Goal: Transaction & Acquisition: Purchase product/service

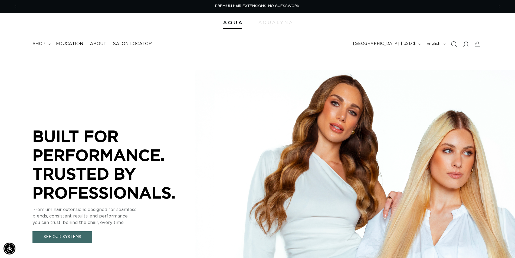
click at [455, 44] on icon "Search" at bounding box center [454, 44] width 6 height 6
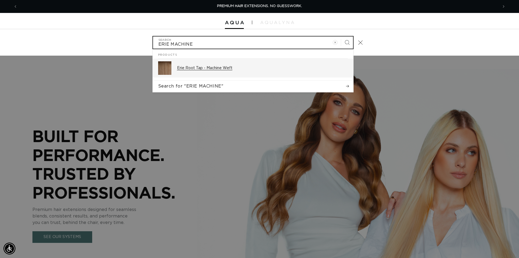
type input "ERIE MACHINE"
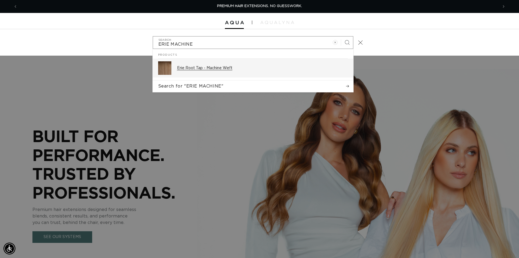
click at [237, 68] on p "Erie Root Tap - Machine Weft" at bounding box center [262, 68] width 171 height 5
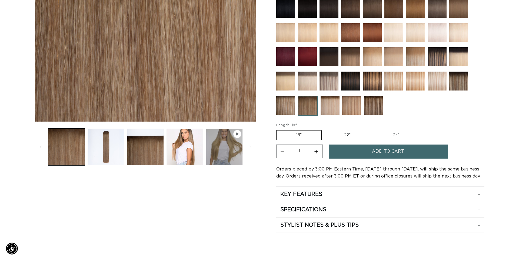
scroll to position [166, 0]
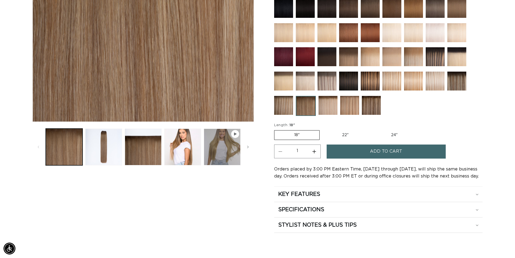
click at [385, 152] on span "Add to cart" at bounding box center [386, 152] width 32 height 14
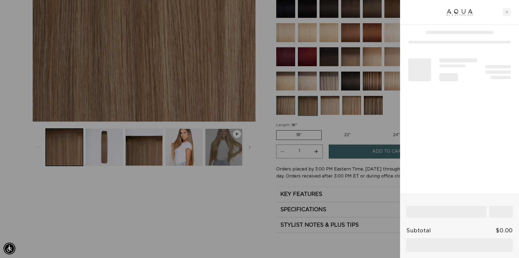
scroll to position [0, 481]
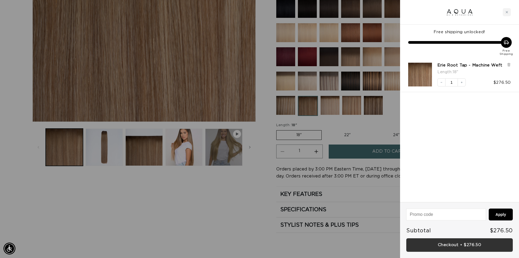
click at [460, 248] on link "Checkout • $276.50" at bounding box center [460, 246] width 107 height 14
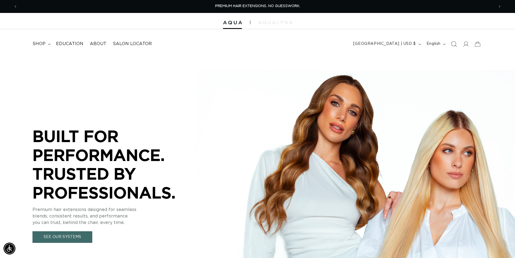
click at [455, 44] on icon "Search" at bounding box center [454, 44] width 6 height 6
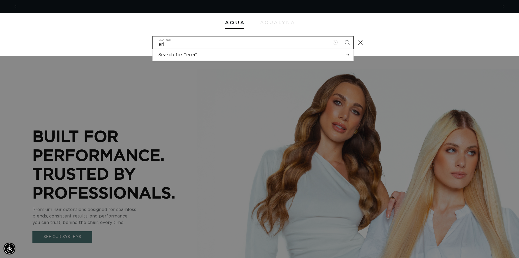
scroll to position [0, 481]
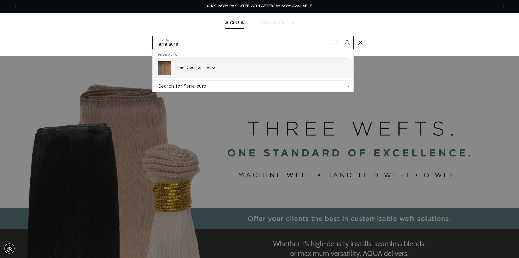
type input "erie aura"
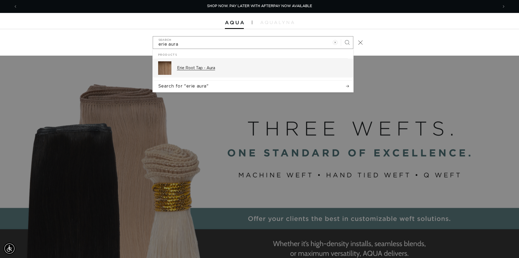
click at [202, 65] on div "Erie Root Tap - Aura" at bounding box center [262, 68] width 171 height 14
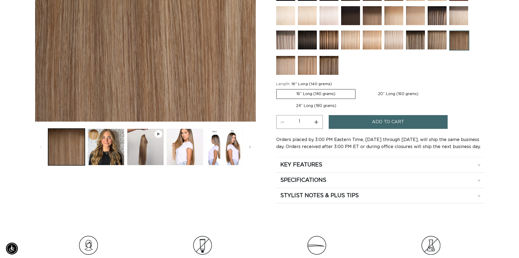
scroll to position [0, 953]
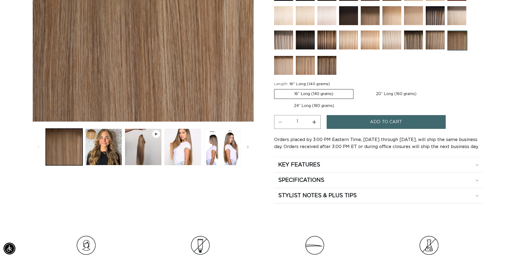
click at [373, 120] on span "Add to cart" at bounding box center [386, 122] width 32 height 14
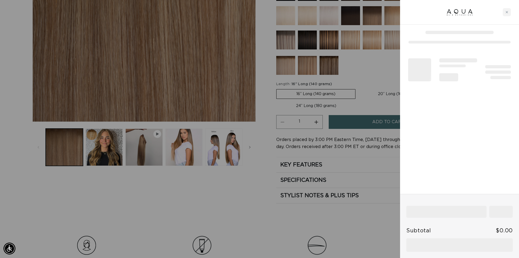
scroll to position [0, 0]
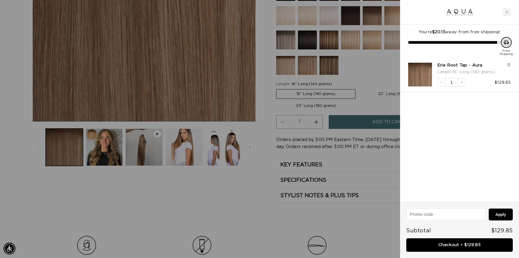
click at [469, 244] on link "Checkout • $129.85" at bounding box center [460, 246] width 107 height 14
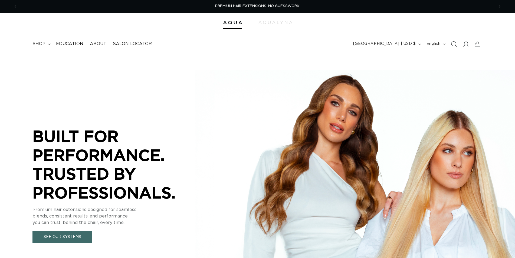
click at [454, 44] on icon "Search" at bounding box center [454, 44] width 6 height 6
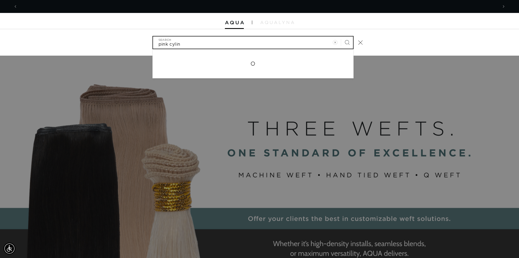
scroll to position [0, 962]
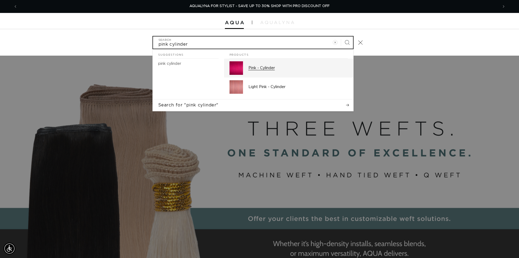
type input "pink cylinder"
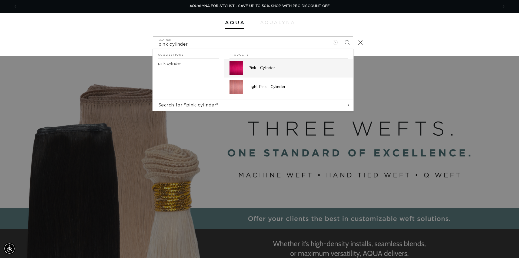
click at [262, 68] on p "Pink - Cylinder" at bounding box center [299, 68] width 100 height 5
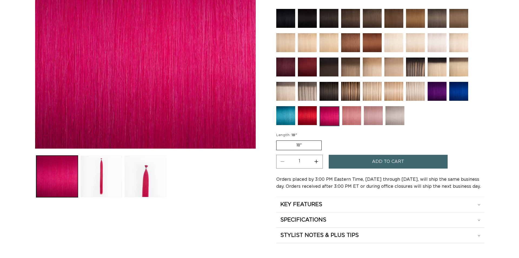
scroll to position [166, 0]
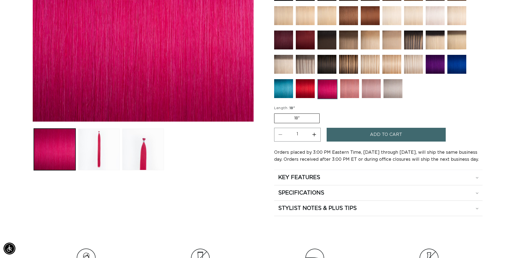
click at [365, 135] on button "Add to cart" at bounding box center [385, 135] width 119 height 14
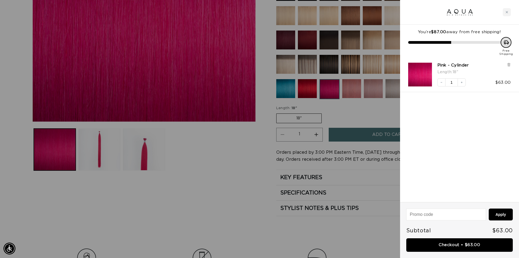
click at [355, 91] on div at bounding box center [259, 129] width 519 height 258
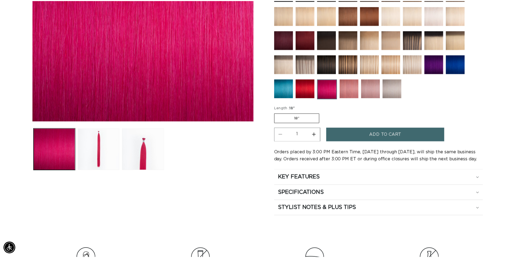
scroll to position [0, 476]
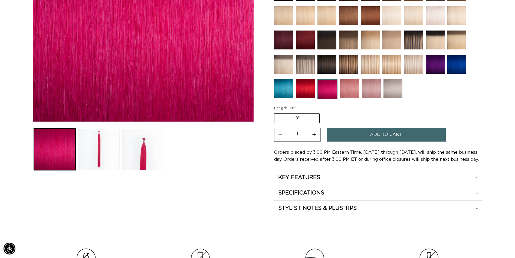
click at [354, 88] on img at bounding box center [349, 88] width 19 height 19
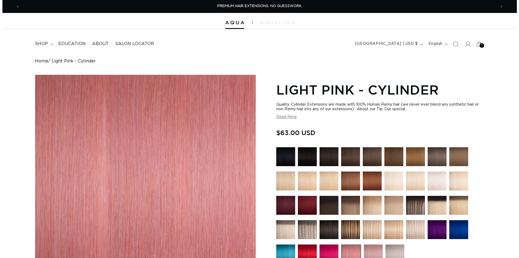
scroll to position [193, 0]
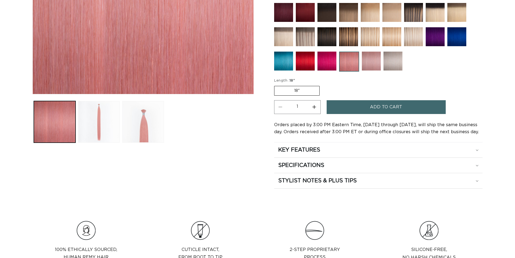
click at [371, 108] on span "Add to cart" at bounding box center [386, 107] width 32 height 14
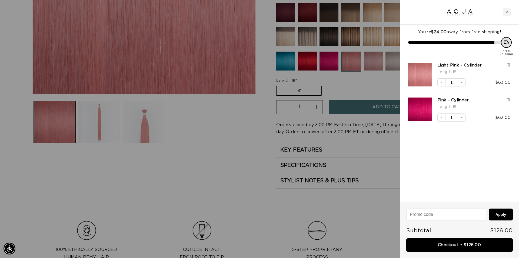
scroll to position [0, 481]
click at [465, 246] on link "Checkout • $126.00" at bounding box center [460, 246] width 107 height 14
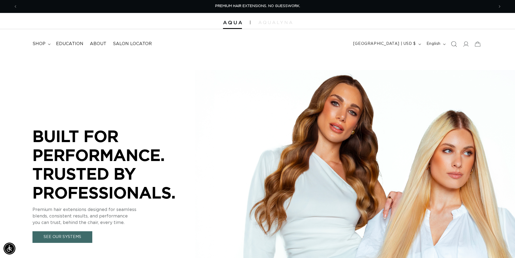
click at [454, 44] on icon "Search" at bounding box center [454, 44] width 6 height 6
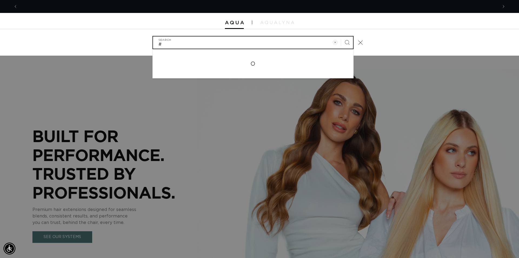
scroll to position [0, 481]
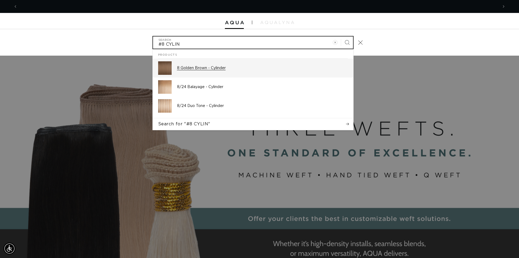
type input "#8 CYLIN"
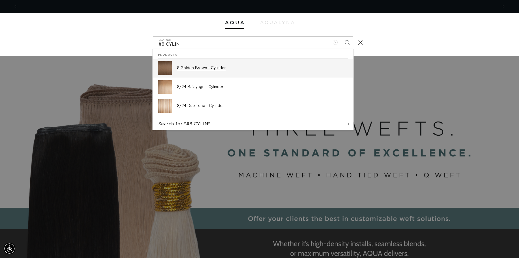
scroll to position [0, 962]
click at [194, 68] on p "8 Golden Brown - Cylinder" at bounding box center [262, 68] width 171 height 5
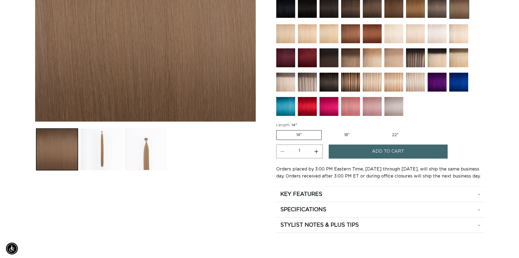
scroll to position [0, 476]
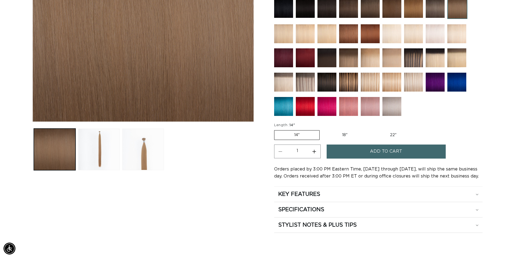
click at [343, 134] on label "18" Variant sold out or unavailable" at bounding box center [344, 135] width 45 height 9
click at [322, 130] on input "18" Variant sold out or unavailable" at bounding box center [322, 129] width 0 height 0
radio input "true"
click at [317, 154] on button "Increase quantity for 8 Golden Brown - Cylinder" at bounding box center [314, 152] width 12 height 14
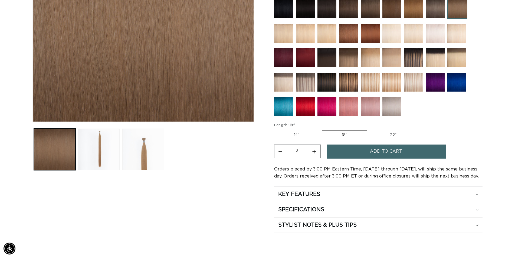
click at [317, 154] on button "Increase quantity for 8 Golden Brown - Cylinder" at bounding box center [314, 152] width 12 height 14
type input "4"
click at [360, 151] on button "Add to cart" at bounding box center [385, 152] width 119 height 14
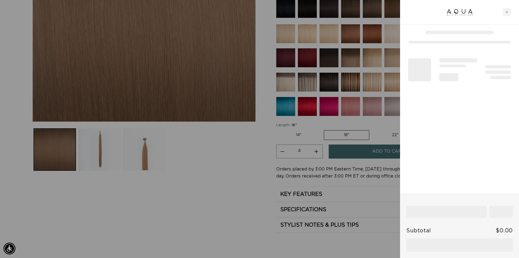
scroll to position [0, 962]
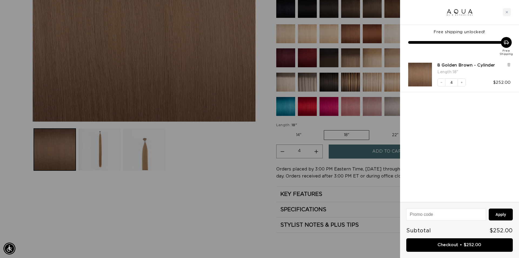
click at [458, 243] on link "Checkout • $252.00" at bounding box center [460, 246] width 107 height 14
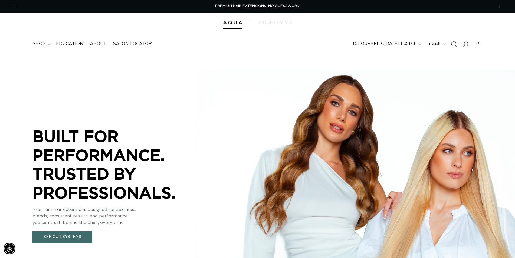
click at [452, 46] on icon "Search" at bounding box center [454, 44] width 6 height 6
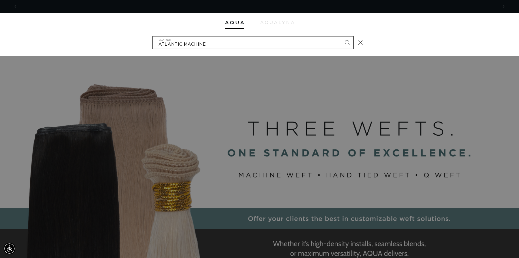
scroll to position [0, 481]
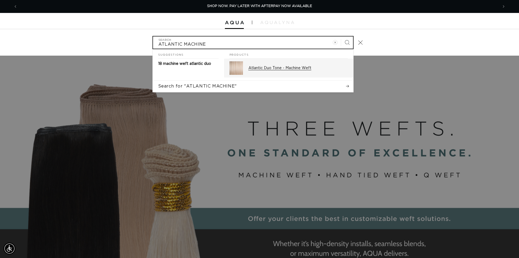
type input "ATLANTIC MACHINE"
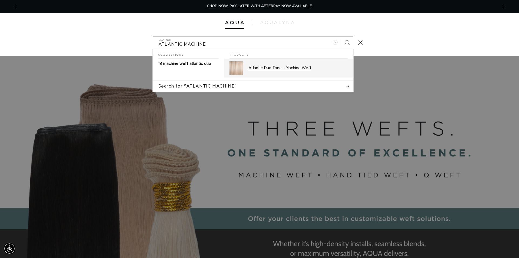
click at [322, 71] on p "Atlantic Duo Tone - Machine Weft" at bounding box center [299, 68] width 100 height 5
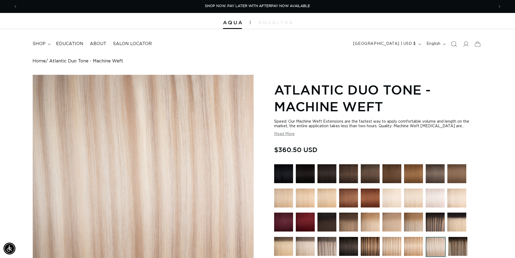
click at [455, 46] on icon "Search" at bounding box center [454, 44] width 6 height 6
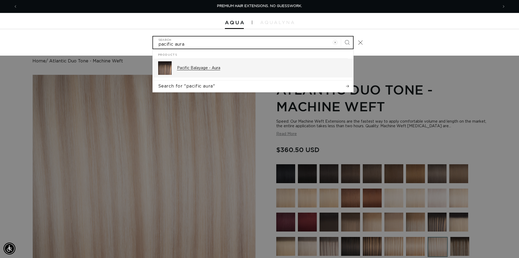
type input "pacific aura"
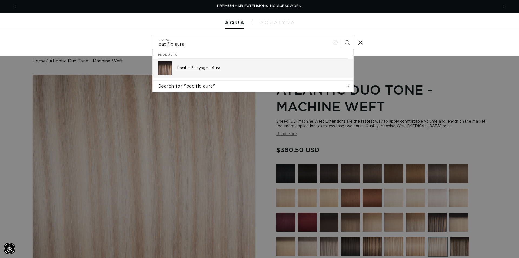
click at [210, 69] on p "Pacific Balayage - Aura" at bounding box center [262, 68] width 171 height 5
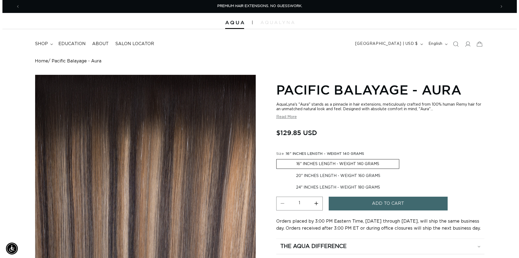
scroll to position [83, 0]
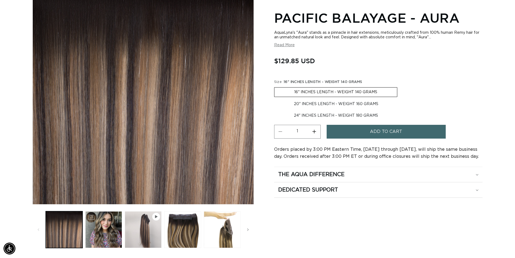
click at [390, 133] on span "Add to cart" at bounding box center [386, 132] width 32 height 14
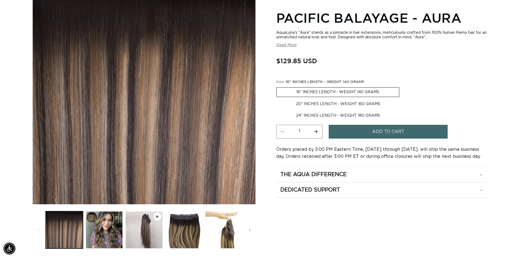
scroll to position [0, 481]
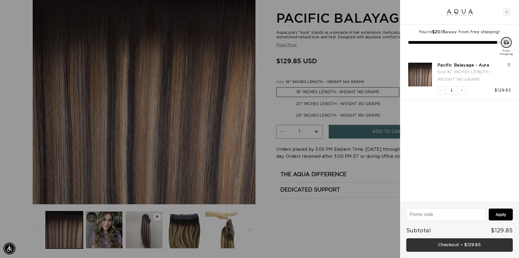
click at [456, 247] on link "Checkout • $129.85" at bounding box center [460, 246] width 107 height 14
